Goal: Find contact information: Find contact information

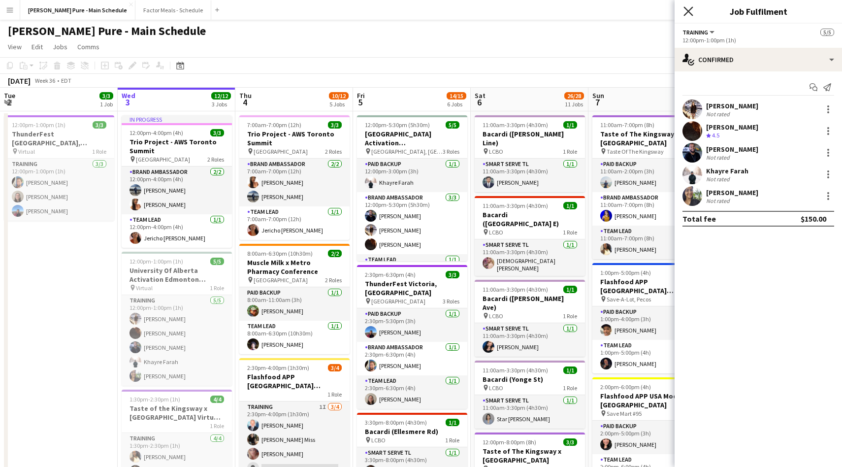
click at [688, 7] on icon "Close pop-in" at bounding box center [688, 10] width 9 height 9
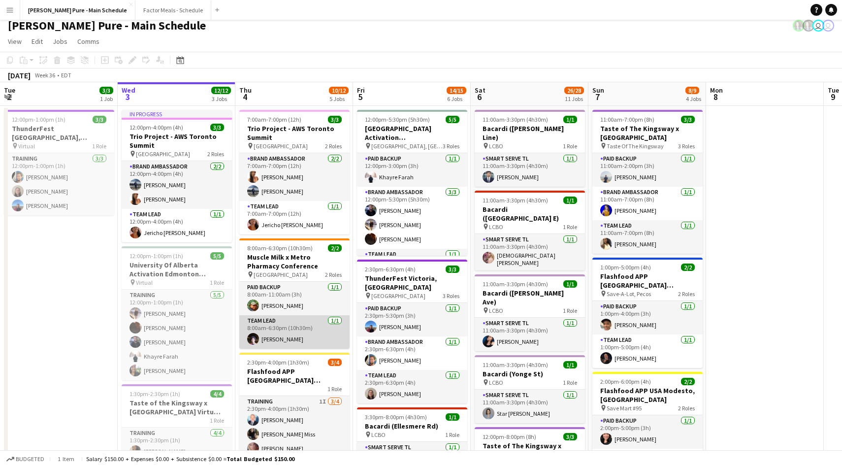
scroll to position [36, 0]
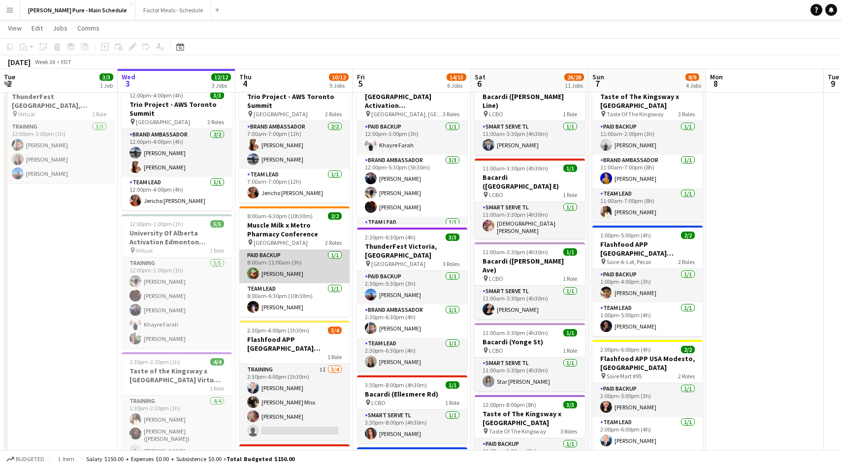
click at [270, 271] on app-card-role "Paid Backup [DATE] 8:00am-11:00am (3h) [PERSON_NAME]" at bounding box center [294, 266] width 110 height 33
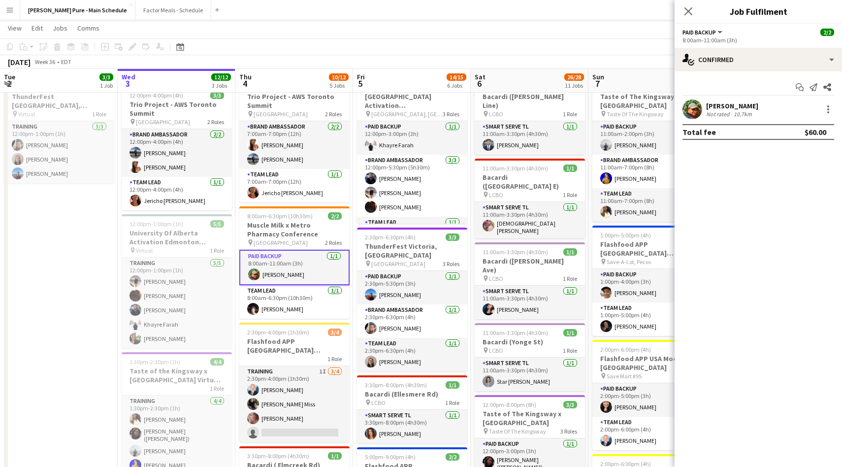
click at [700, 103] on app-user-avatar at bounding box center [693, 110] width 20 height 20
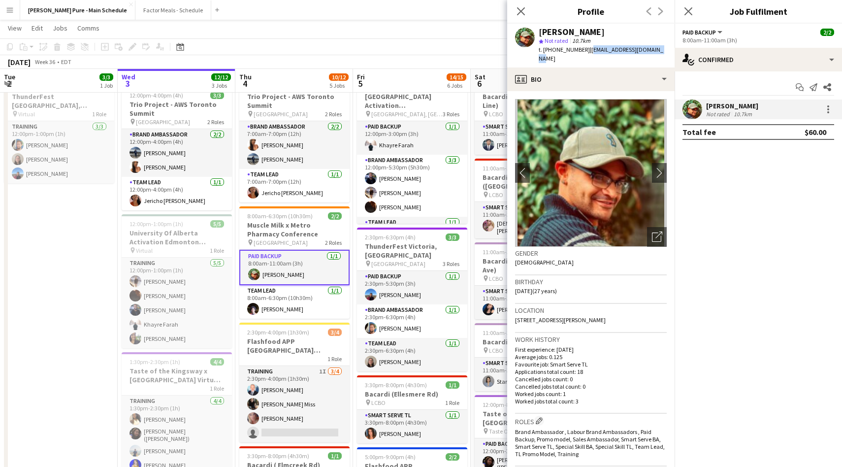
drag, startPoint x: 583, startPoint y: 48, endPoint x: 661, endPoint y: 52, distance: 77.5
click at [661, 52] on div "[PERSON_NAME] star Not rated 10.7km t. [PHONE_NUMBER] | [EMAIL_ADDRESS][DOMAIN_…" at bounding box center [590, 46] width 167 height 44
copy span "[EMAIL_ADDRESS][DOMAIN_NAME]"
drag, startPoint x: 625, startPoint y: 33, endPoint x: 529, endPoint y: 32, distance: 96.6
click at [529, 32] on div "[PERSON_NAME] star Not rated 10.7km t. [PHONE_NUMBER] | [EMAIL_ADDRESS][DOMAIN_…" at bounding box center [590, 46] width 167 height 44
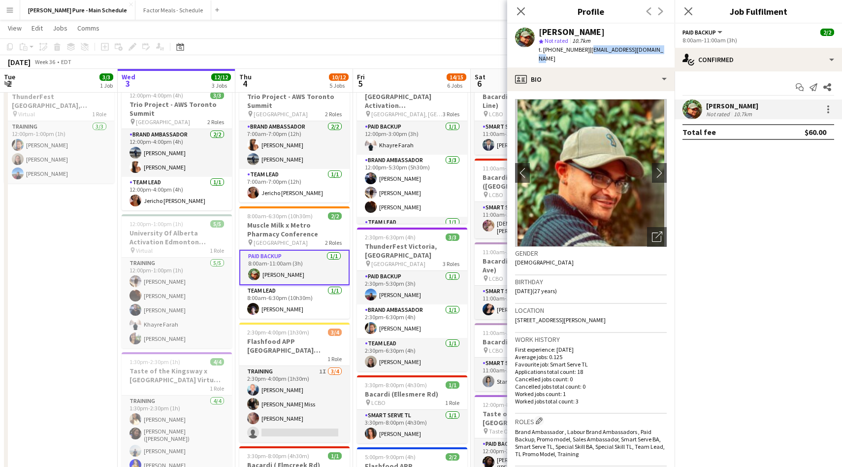
copy div "[PERSON_NAME]"
